Goal: Navigation & Orientation: Find specific page/section

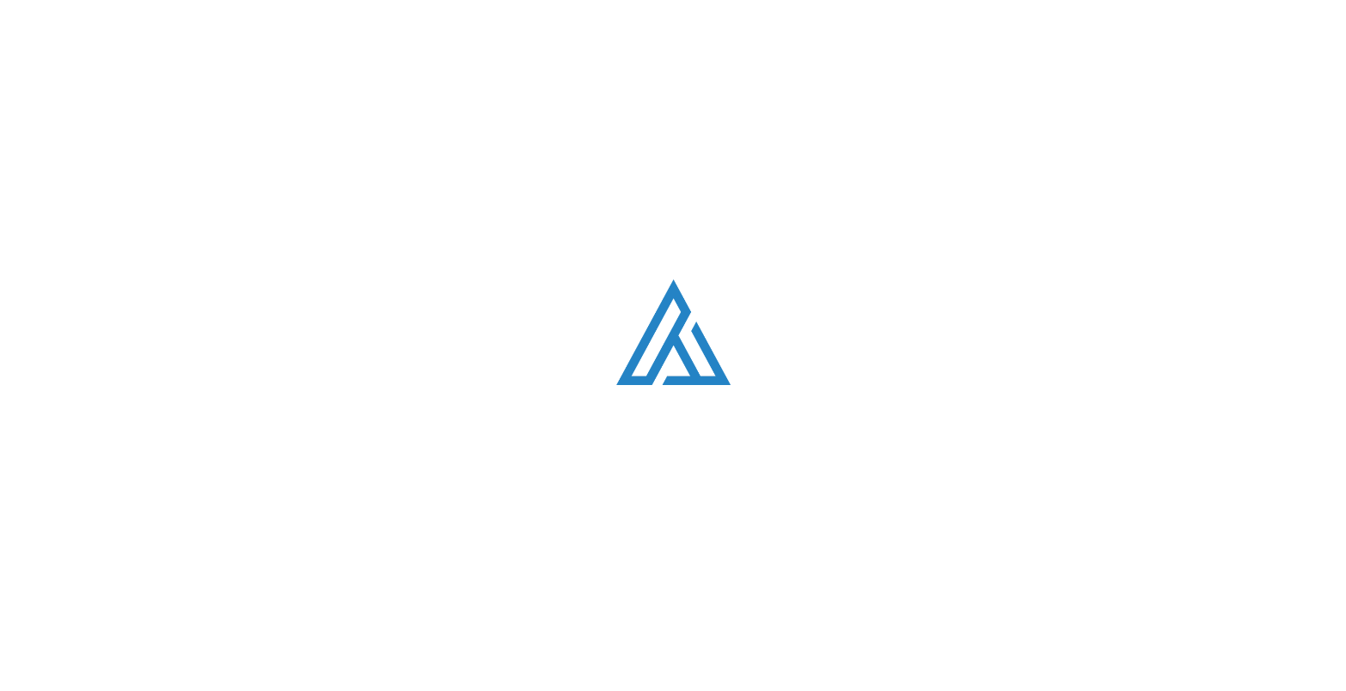
scroll to position [3286, 0]
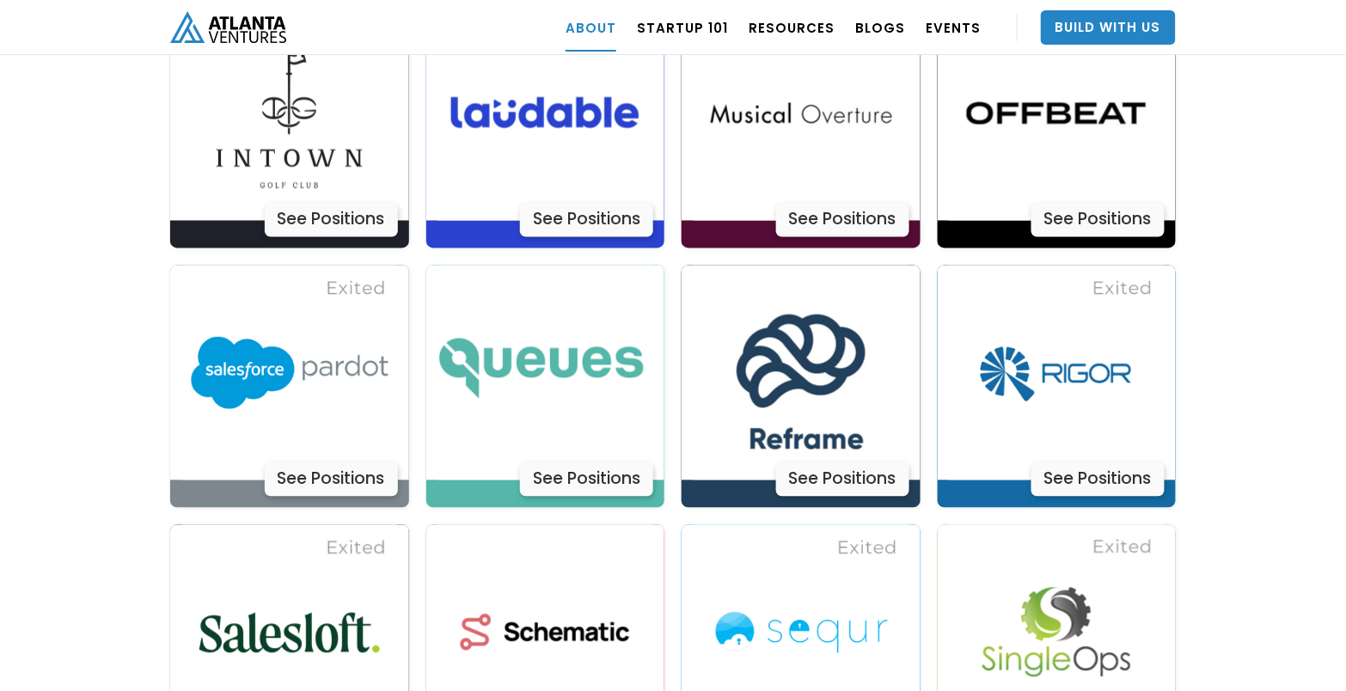
scroll to position [5060, 0]
